Goal: Task Accomplishment & Management: Use online tool/utility

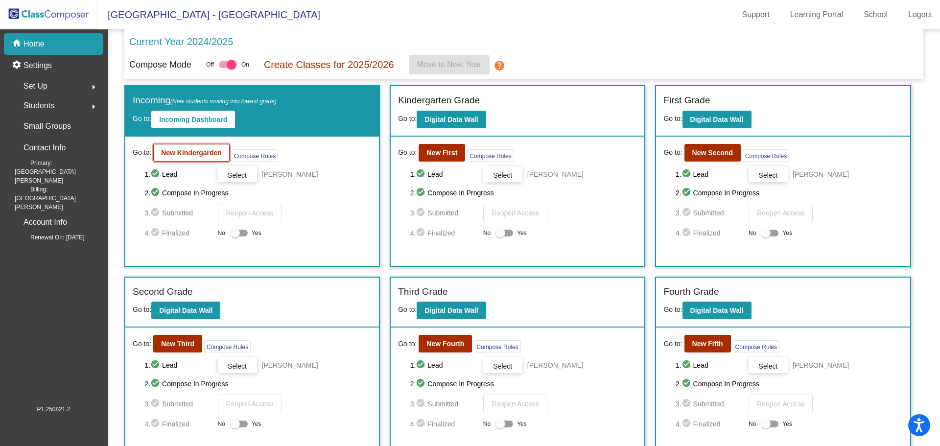
click at [175, 160] on button "New Kindergarden" at bounding box center [191, 153] width 76 height 18
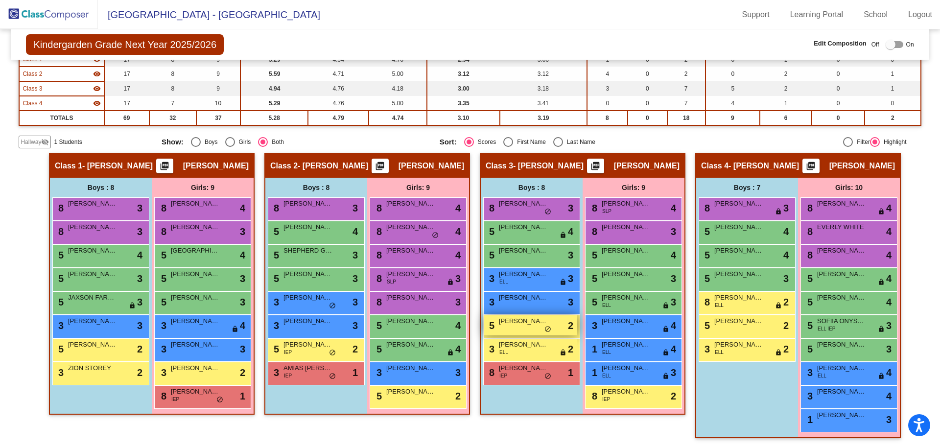
scroll to position [109, 0]
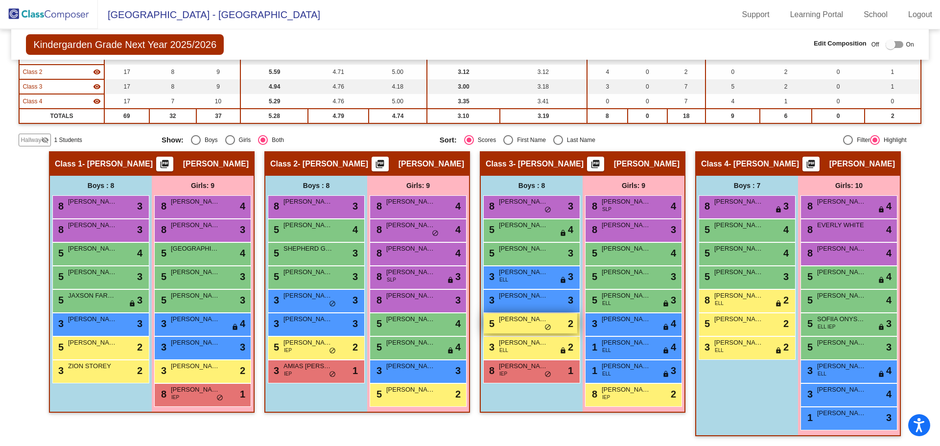
click at [551, 330] on div "5 [PERSON_NAME] lock do_not_disturb_alt 2" at bounding box center [529, 323] width 93 height 20
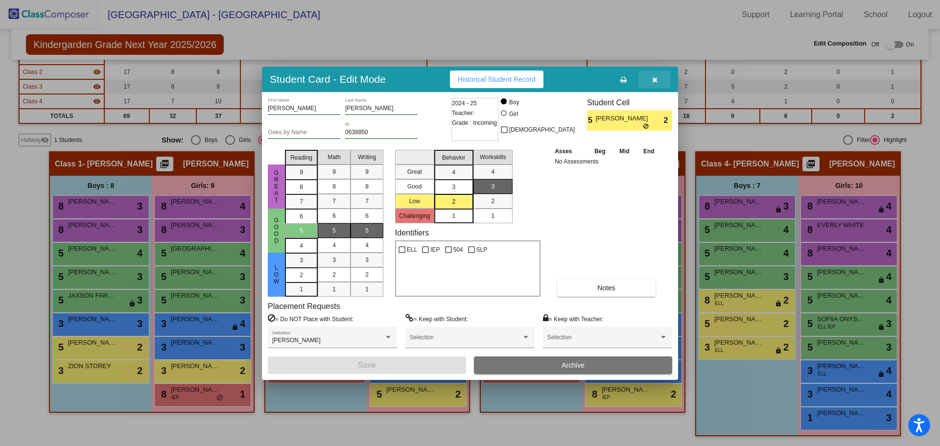
click at [652, 79] on icon "button" at bounding box center [654, 79] width 5 height 7
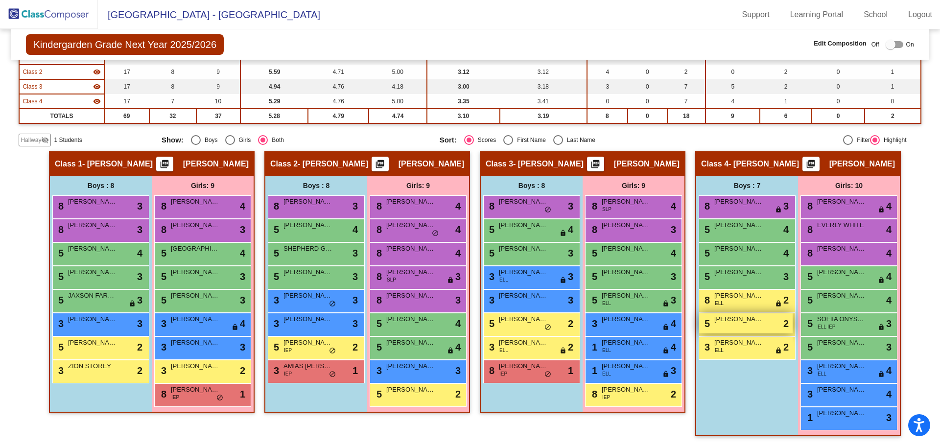
click at [730, 323] on span "[PERSON_NAME]" at bounding box center [738, 319] width 49 height 10
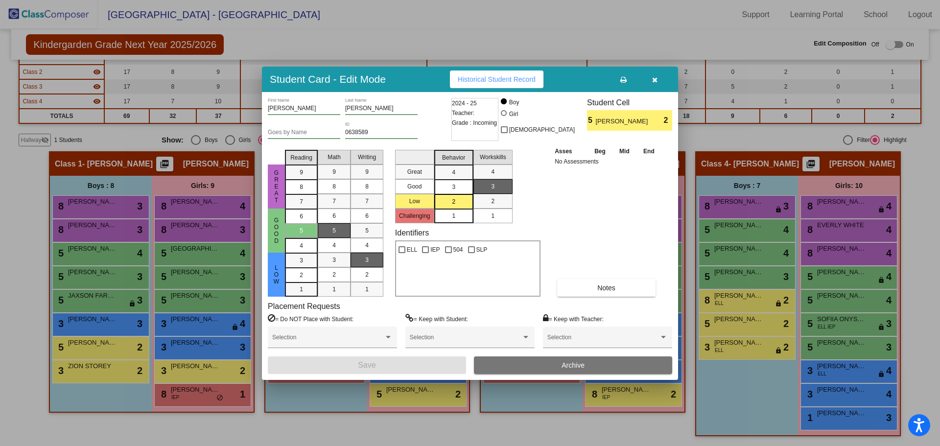
click at [653, 80] on icon "button" at bounding box center [654, 79] width 5 height 7
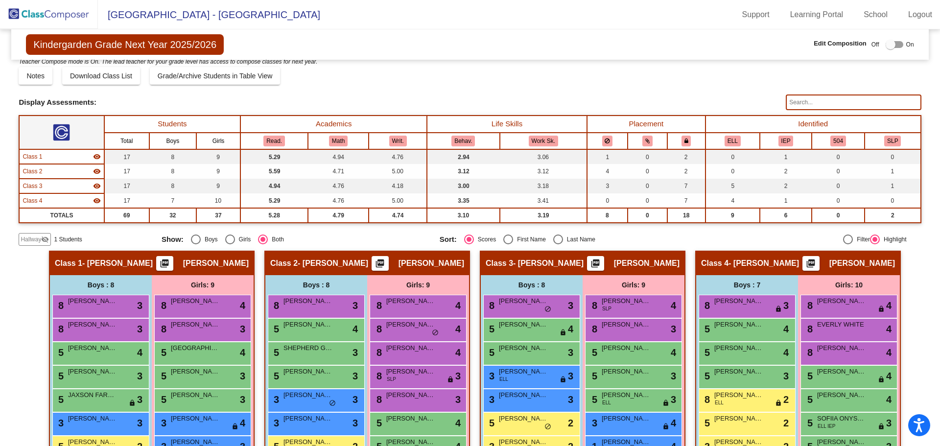
scroll to position [0, 0]
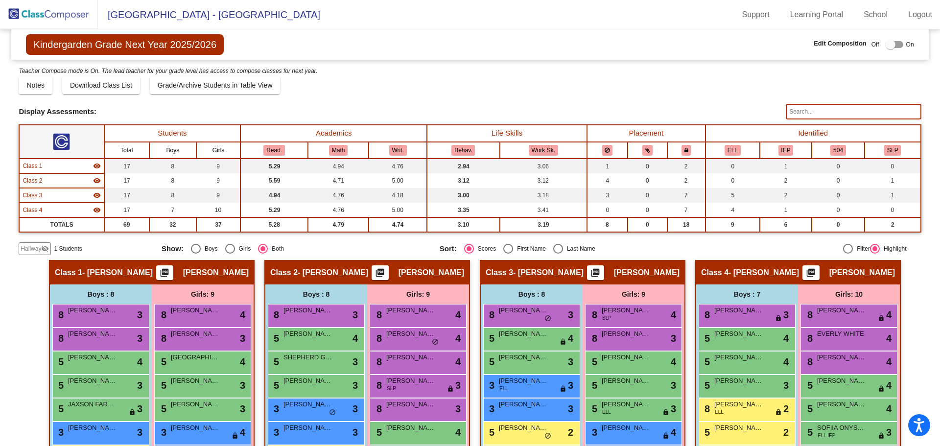
click at [57, 12] on img at bounding box center [49, 14] width 98 height 29
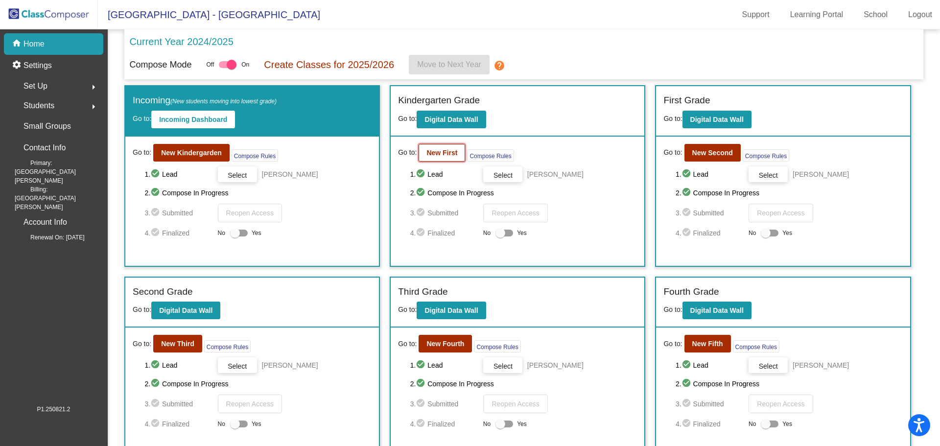
click at [453, 153] on b "New First" at bounding box center [441, 153] width 31 height 8
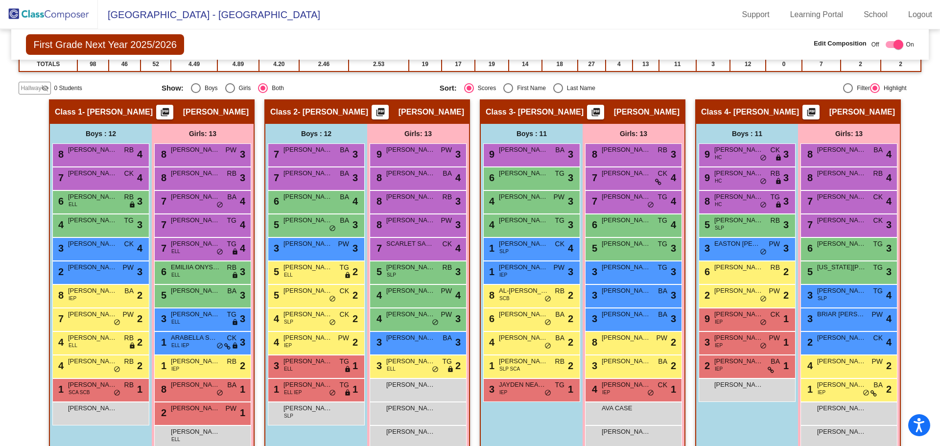
scroll to position [179, 0]
